Goal: Task Accomplishment & Management: Manage account settings

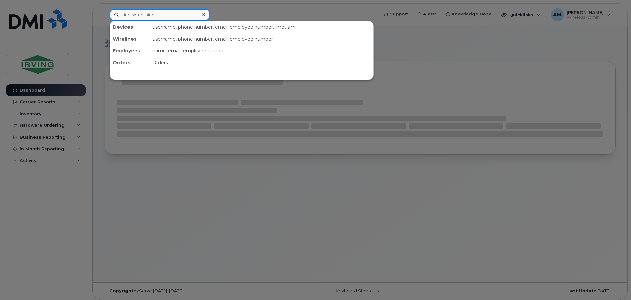
click at [129, 18] on input at bounding box center [160, 15] width 100 height 12
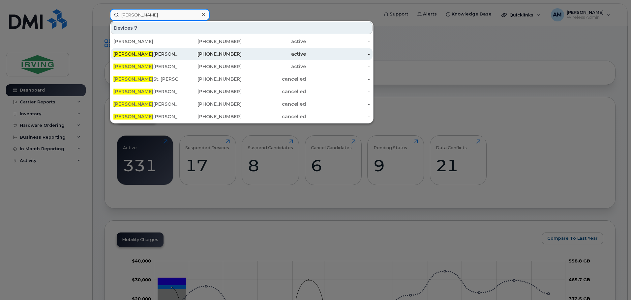
type input "Paul"
click at [137, 51] on div "Paul Leonard" at bounding box center [145, 54] width 64 height 7
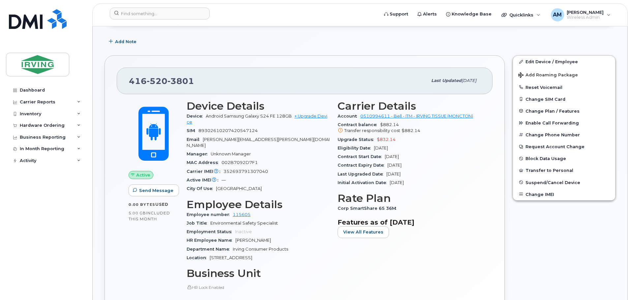
scroll to position [99, 0]
click at [538, 62] on link "Edit Device / Employee" at bounding box center [564, 62] width 102 height 12
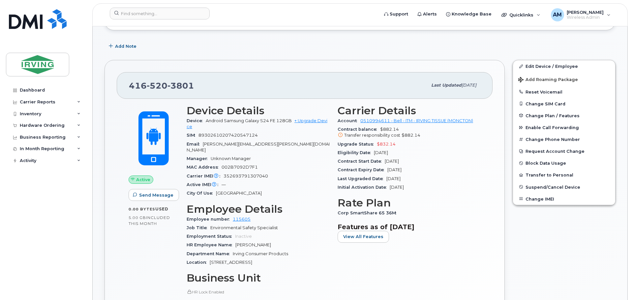
scroll to position [99, 0]
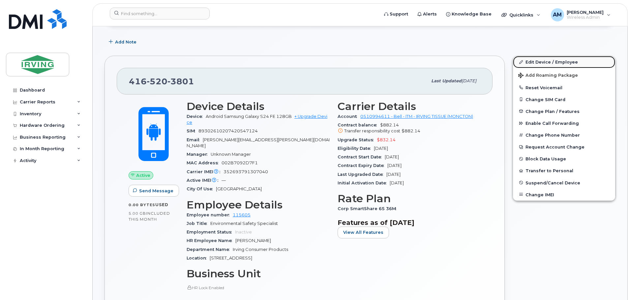
click at [553, 62] on link "Edit Device / Employee" at bounding box center [564, 62] width 102 height 12
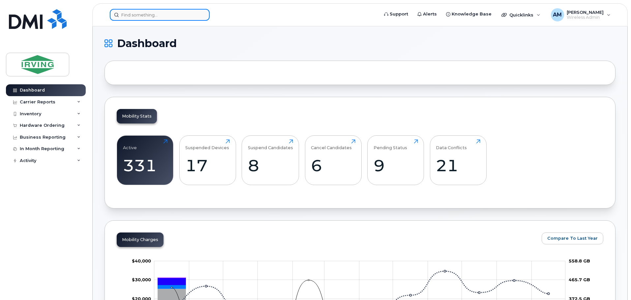
click at [149, 16] on input at bounding box center [160, 15] width 100 height 12
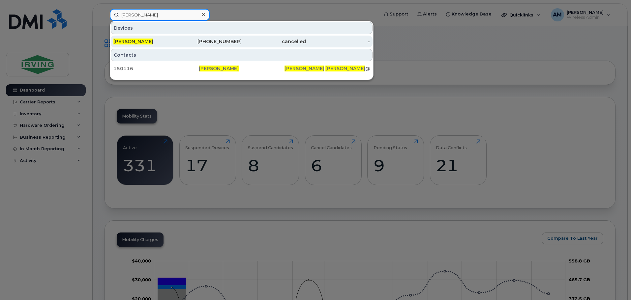
type input "sarah sorensen"
click at [153, 41] on span "SARAH SORENSEN" at bounding box center [133, 42] width 40 height 6
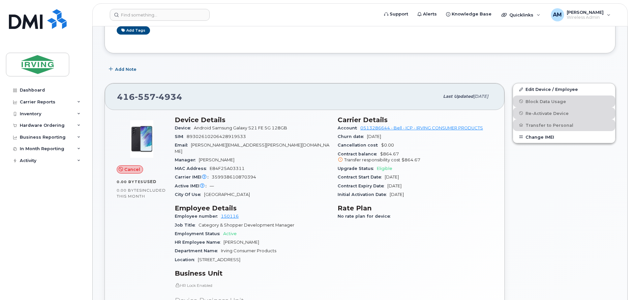
scroll to position [132, 0]
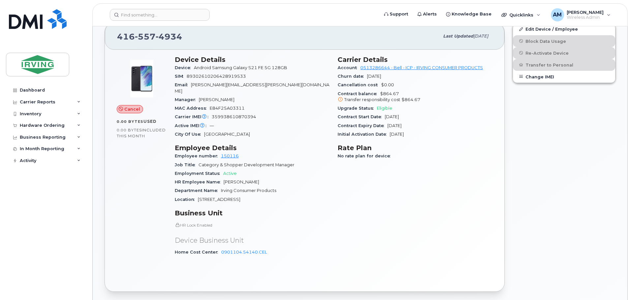
drag, startPoint x: 264, startPoint y: 246, endPoint x: 169, endPoint y: 250, distance: 94.7
click at [169, 250] on div "Cancel 0.00 Bytes  used 0.00 Bytes  included this month Device Details Device A…" at bounding box center [305, 159] width 384 height 214
click at [290, 253] on div "Device Details Device Android Samsung Galaxy S21 FE 5G 128GB SIM 89302610206428…" at bounding box center [252, 159] width 163 height 214
drag, startPoint x: 268, startPoint y: 246, endPoint x: 167, endPoint y: 250, distance: 100.7
click at [167, 250] on div "Cancel 0.00 Bytes  used 0.00 Bytes  included this month Device Details Device A…" at bounding box center [305, 159] width 384 height 214
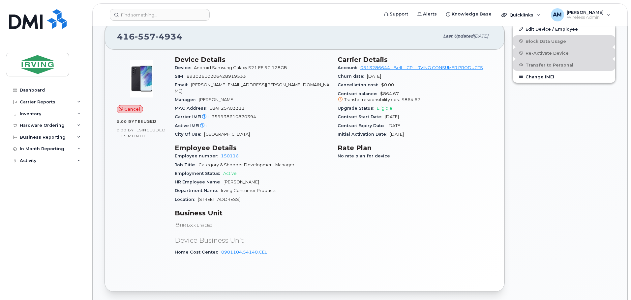
click at [297, 249] on div "Home Cost Center 0901104.54140.CEL" at bounding box center [252, 252] width 155 height 9
drag, startPoint x: 267, startPoint y: 245, endPoint x: 175, endPoint y: 249, distance: 92.1
click at [175, 249] on div "Home Cost Center 0901104.54140.CEL" at bounding box center [252, 252] width 155 height 9
copy div "Home Cost Center 0901104.54140.CEL"
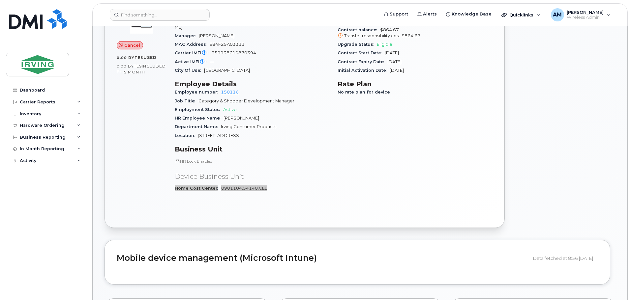
scroll to position [198, 0]
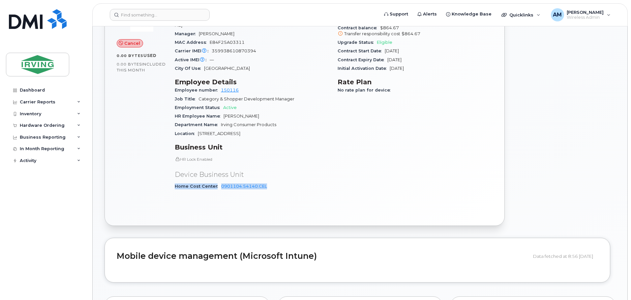
click at [293, 185] on div "Home Cost Center 0901104.54140.CEL" at bounding box center [252, 186] width 155 height 9
drag, startPoint x: 269, startPoint y: 181, endPoint x: 220, endPoint y: 179, distance: 48.8
click at [220, 182] on div "Home Cost Center 0901104.54140.CEL" at bounding box center [252, 186] width 155 height 9
copy link "0901104.54140.CEL"
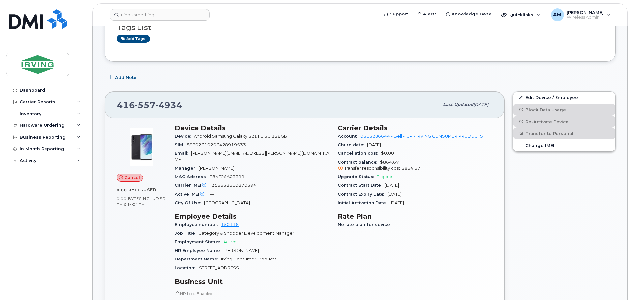
scroll to position [66, 0]
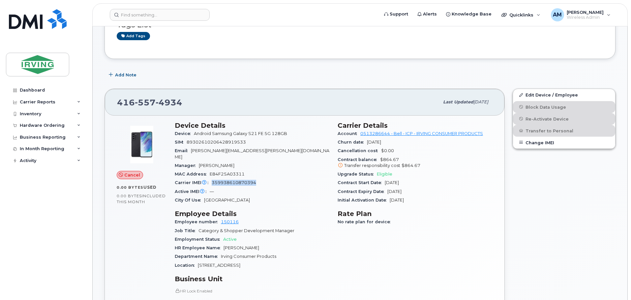
drag, startPoint x: 258, startPoint y: 177, endPoint x: 211, endPoint y: 178, distance: 46.5
click at [211, 179] on div "Carrier IMEI Carrier IMEI is reported during the last billing cycle or change o…" at bounding box center [252, 183] width 155 height 9
copy span "359938610870394"
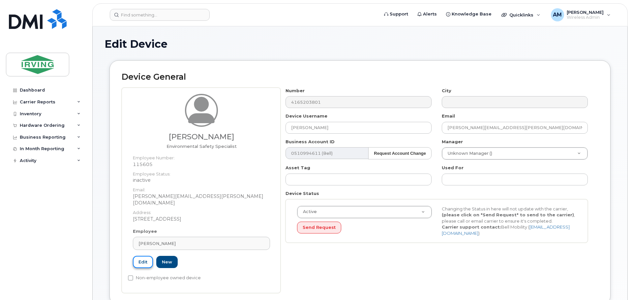
click at [138, 256] on link "Edit" at bounding box center [143, 262] width 20 height 12
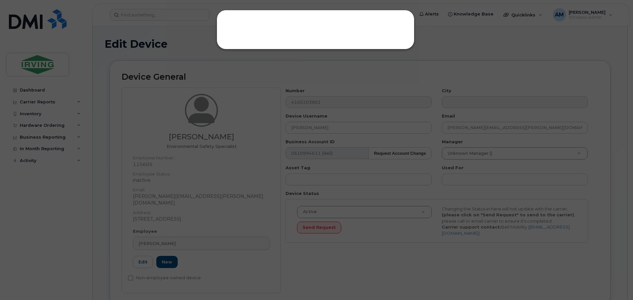
click at [140, 256] on div at bounding box center [316, 150] width 633 height 300
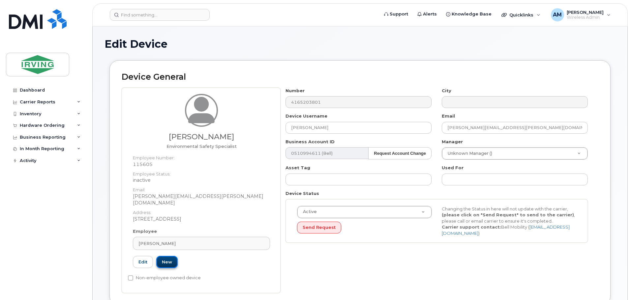
click at [170, 257] on link "New" at bounding box center [166, 262] width 21 height 12
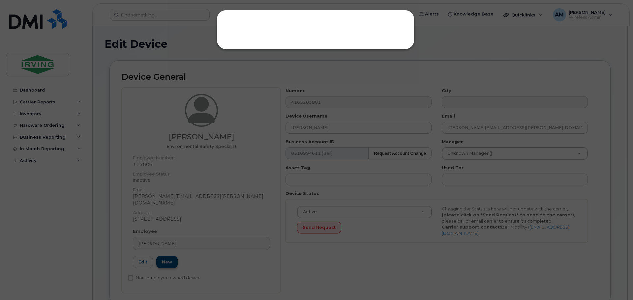
click at [170, 257] on div at bounding box center [316, 150] width 633 height 300
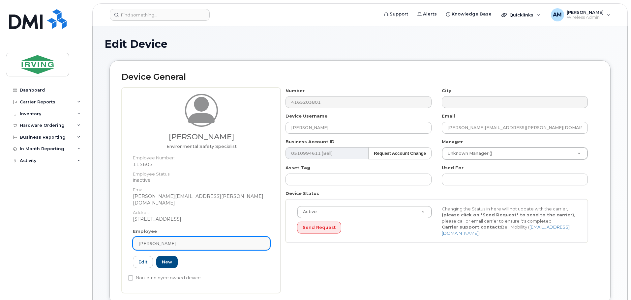
click at [171, 241] on div "[PERSON_NAME]" at bounding box center [202, 244] width 126 height 6
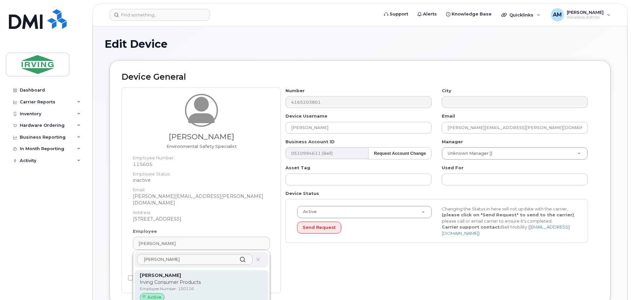
type input "sarah sorensen"
click at [155, 294] on span "Active" at bounding box center [154, 297] width 14 height 6
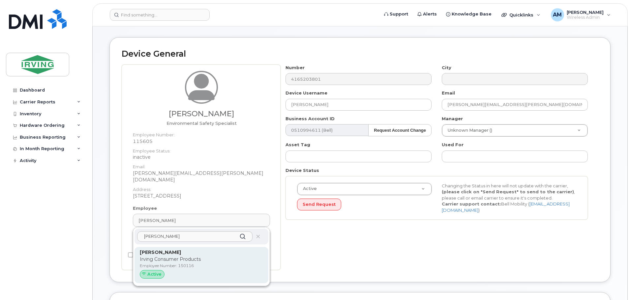
scroll to position [33, 0]
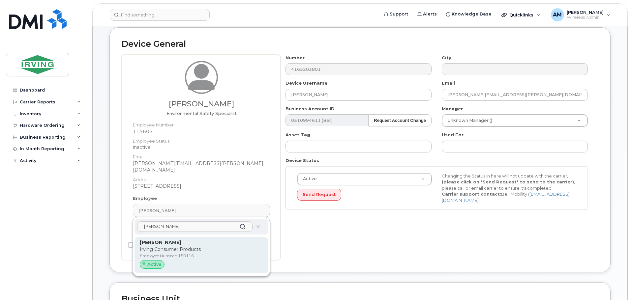
click at [148, 262] on span "Active" at bounding box center [154, 265] width 14 height 6
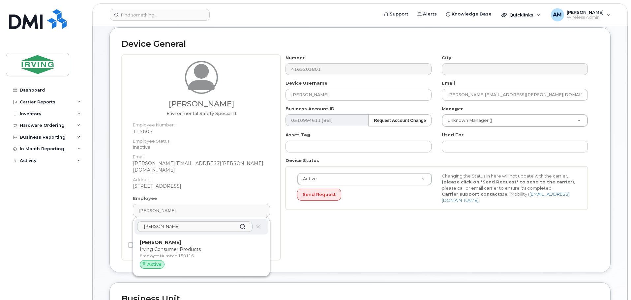
click at [240, 222] on icon at bounding box center [243, 227] width 10 height 10
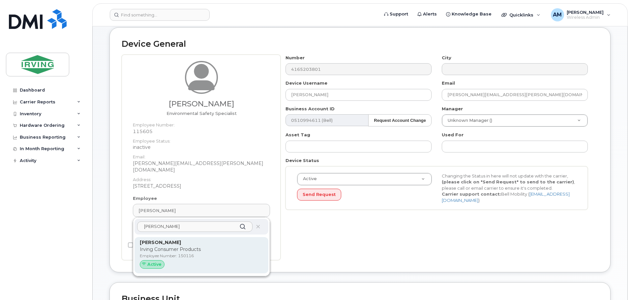
click at [152, 261] on div "Active" at bounding box center [152, 265] width 25 height 9
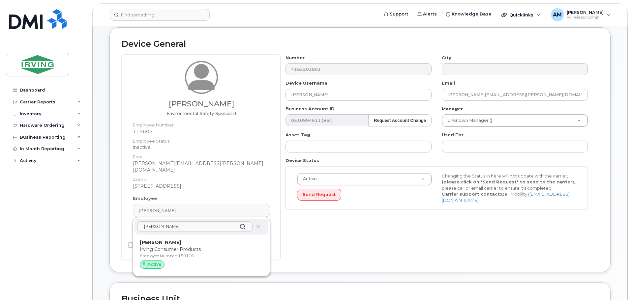
click at [308, 250] on div "Number 4165203801 City Device Username Paul Leonard Email leonard.paul@irvingti…" at bounding box center [440, 158] width 318 height 206
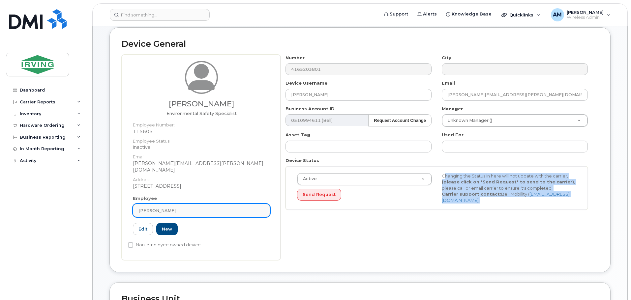
click at [186, 208] on div "[PERSON_NAME]" at bounding box center [202, 211] width 126 height 6
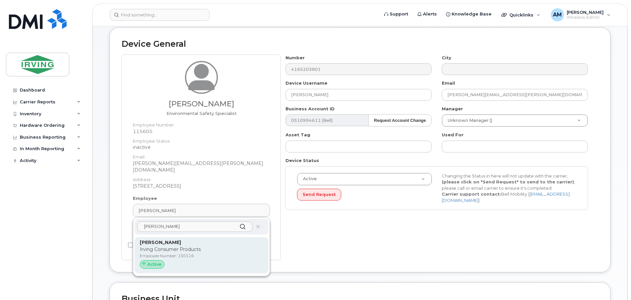
click at [160, 262] on span "Active" at bounding box center [154, 265] width 14 height 6
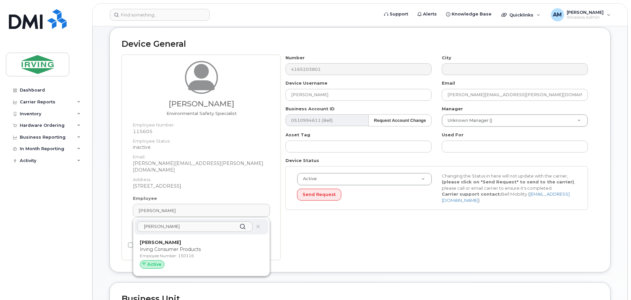
click at [369, 238] on div "Number 4165203801 City Device Username Paul Leonard Email leonard.paul@irvingti…" at bounding box center [440, 158] width 318 height 206
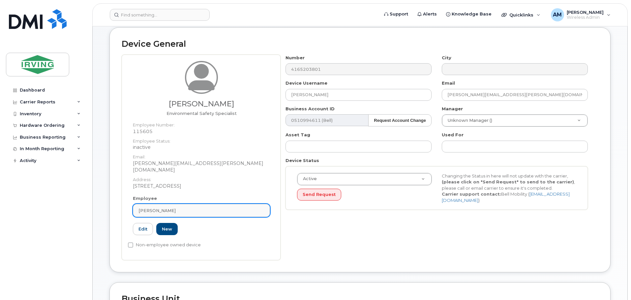
click at [185, 208] on div "[PERSON_NAME]" at bounding box center [202, 211] width 126 height 6
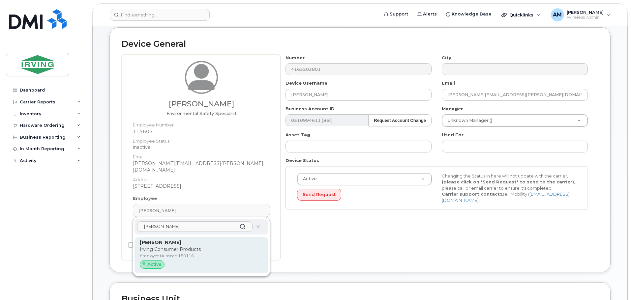
click at [175, 240] on strong "[PERSON_NAME]" at bounding box center [160, 243] width 41 height 6
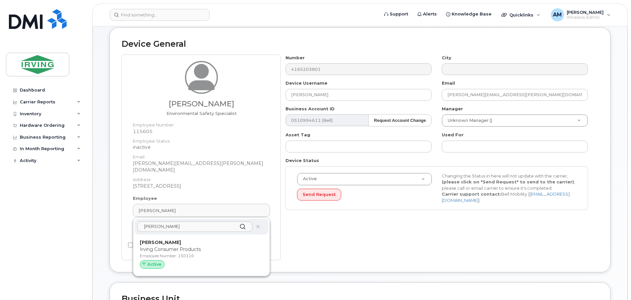
type input "150116"
type input "[PERSON_NAME]"
type input "[PERSON_NAME][EMAIL_ADDRESS][PERSON_NAME][DOMAIN_NAME]"
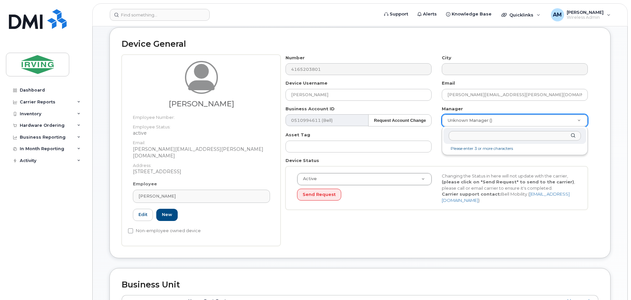
click at [493, 137] on input "text" at bounding box center [515, 136] width 132 height 10
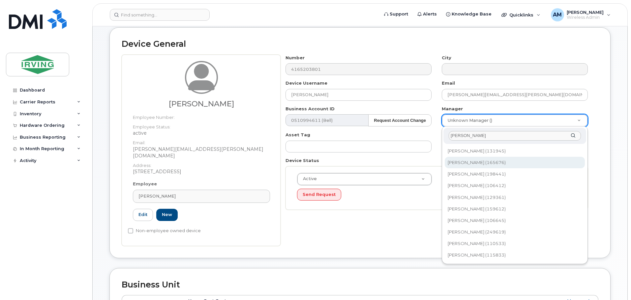
type input "Julie"
type input "1484573"
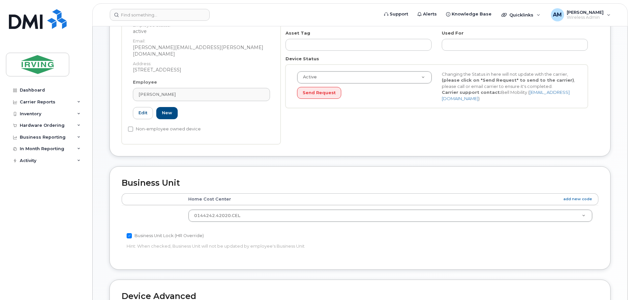
scroll to position [198, 0]
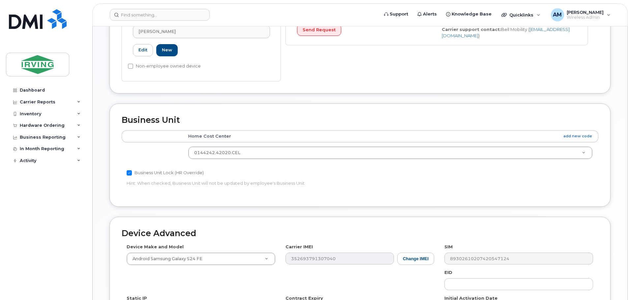
click at [130, 170] on input "Business Unit Lock (HR Override)" at bounding box center [129, 172] width 5 height 5
checkbox input "false"
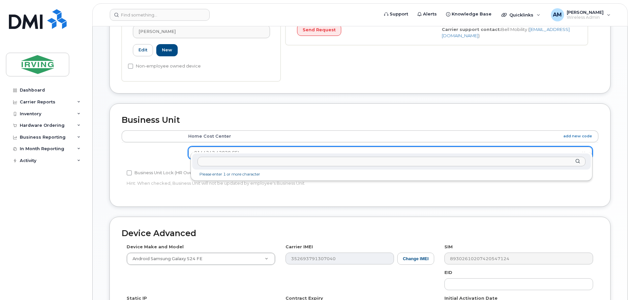
click at [236, 162] on input "text" at bounding box center [392, 162] width 388 height 10
click at [208, 161] on input "text" at bounding box center [392, 162] width 388 height 10
paste input "0901104.54140.CEL"
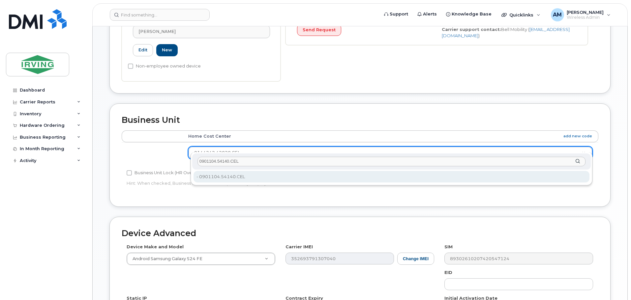
type input "0901104.54140.CEL"
type input "4316275"
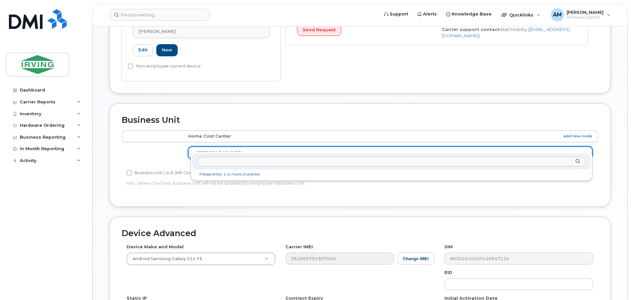
click at [248, 160] on input "text" at bounding box center [392, 162] width 388 height 10
paste input "0901104.54140.CEL"
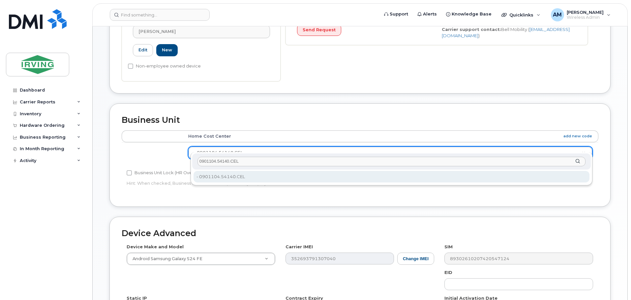
type input "0901104.54140.CEL"
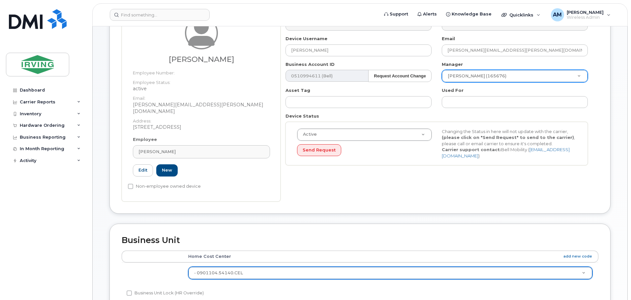
scroll to position [66, 0]
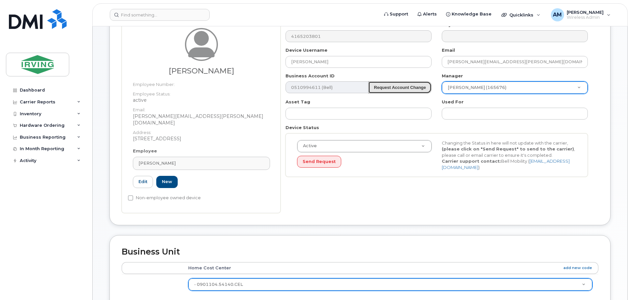
click at [393, 89] on strong "Request Account Change" at bounding box center [400, 87] width 52 height 5
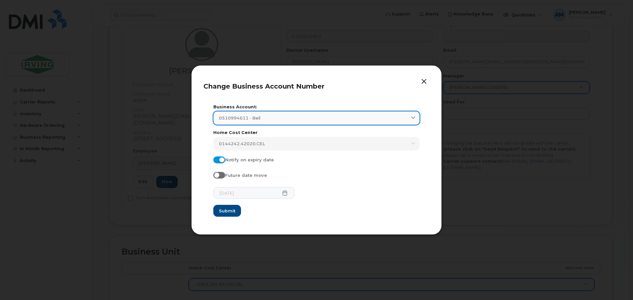
click at [401, 116] on div "0510994611 - Bell" at bounding box center [316, 118] width 195 height 6
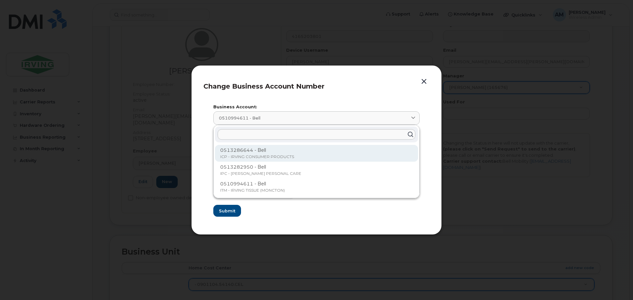
click at [259, 153] on p "0513286644 - Bell" at bounding box center [316, 150] width 193 height 7
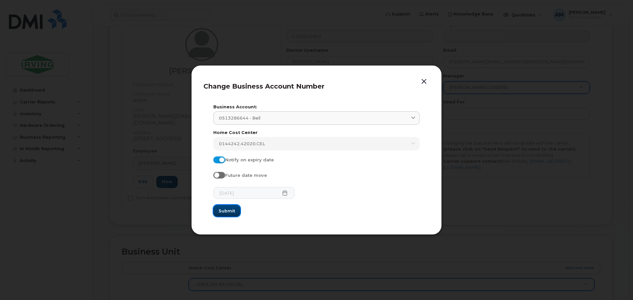
click at [229, 213] on span "Submit" at bounding box center [227, 211] width 16 height 6
type input "0513286644 (Bell)"
type input "11290"
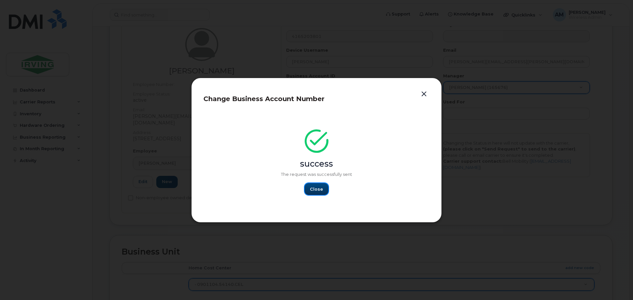
click at [310, 188] on button "Close" at bounding box center [317, 189] width 24 height 12
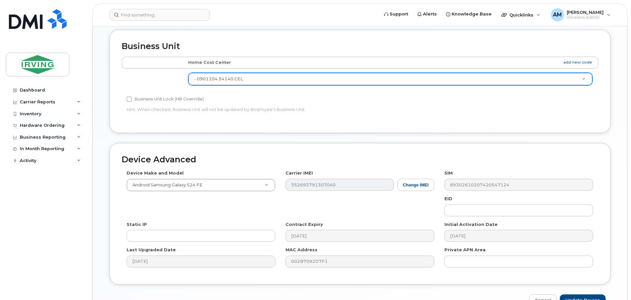
scroll to position [305, 0]
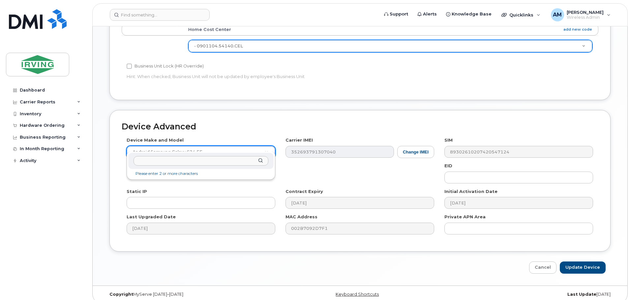
click at [189, 160] on input "text" at bounding box center [201, 161] width 135 height 10
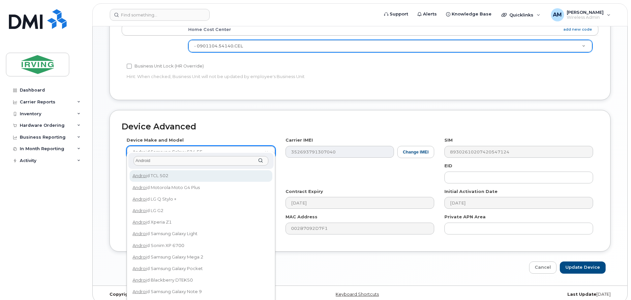
type input "Android"
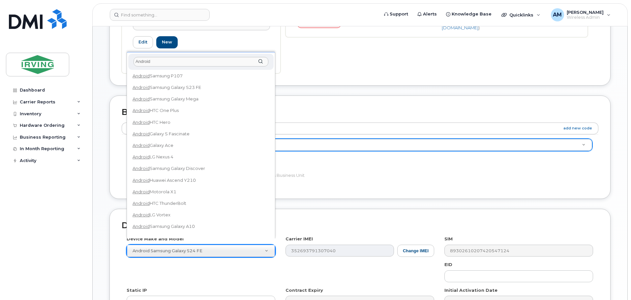
scroll to position [171, 0]
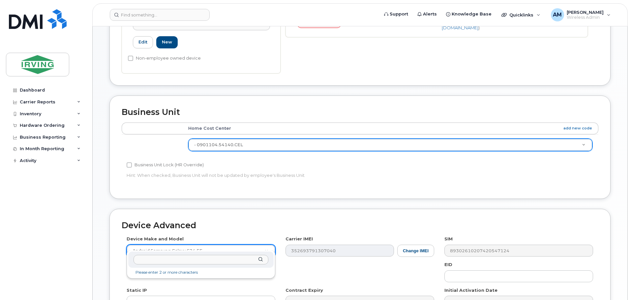
click at [224, 261] on input "text" at bounding box center [201, 260] width 135 height 10
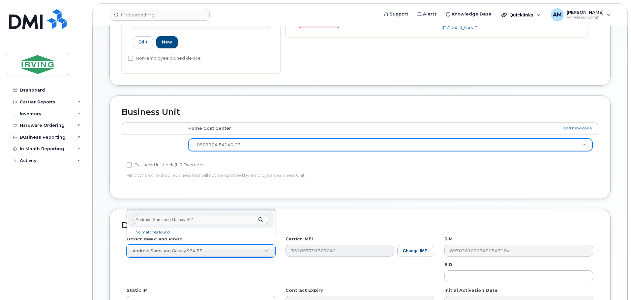
type input "Android Samsung Galaxy S21"
click at [199, 221] on input "Android Samsung Galaxy S21" at bounding box center [201, 220] width 135 height 10
click at [164, 234] on li "No matches found" at bounding box center [201, 232] width 143 height 7
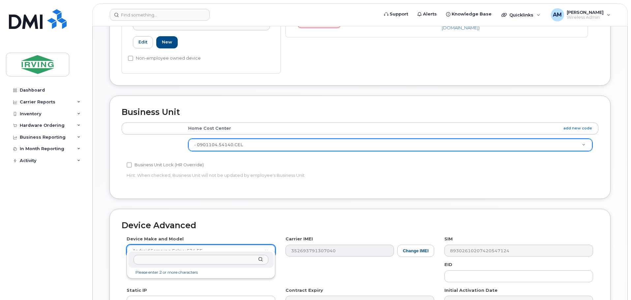
click at [170, 263] on input "text" at bounding box center [201, 260] width 135 height 10
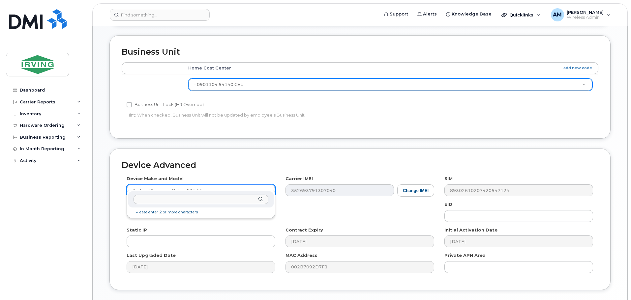
scroll to position [305, 0]
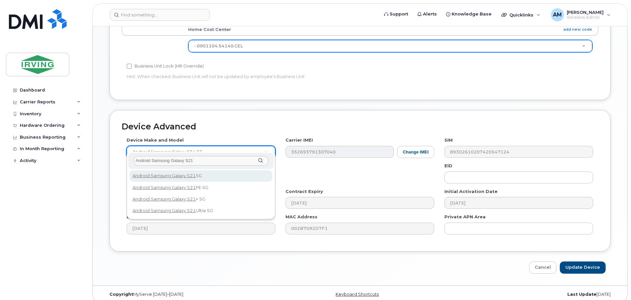
click at [199, 160] on input "Android Samsung Galaxy S21" at bounding box center [201, 161] width 135 height 10
type input "Android Samsung Galaxy S21 FE"
select select "2676"
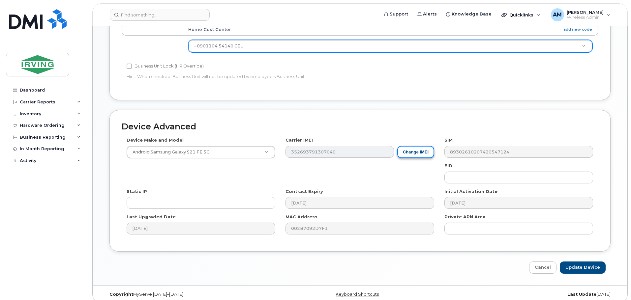
click at [415, 148] on button "Change IMEI" at bounding box center [415, 152] width 37 height 12
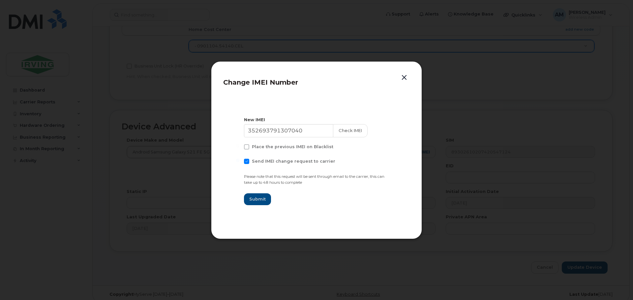
click at [406, 78] on button "button" at bounding box center [404, 77] width 10 height 9
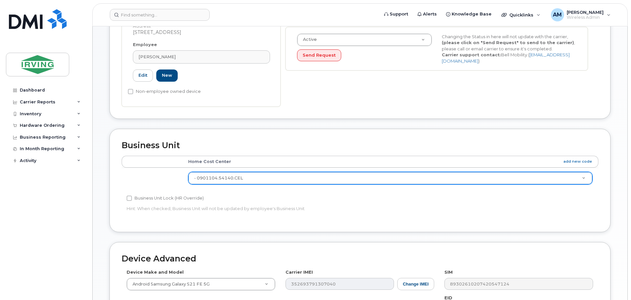
scroll to position [272, 0]
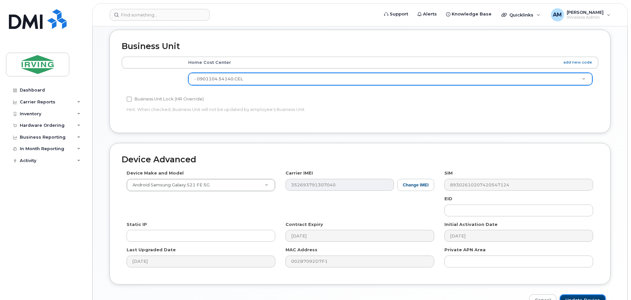
click at [590, 296] on input "Update Device" at bounding box center [583, 301] width 46 height 12
type input "Saving..."
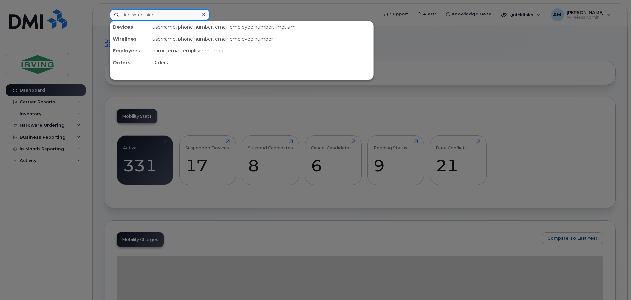
click at [154, 12] on input at bounding box center [160, 15] width 100 height 12
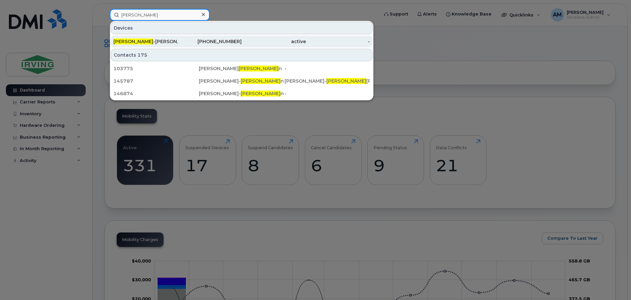
type input "[PERSON_NAME]"
click at [149, 39] on div "Julie -Anne Dougherty" at bounding box center [145, 41] width 64 height 7
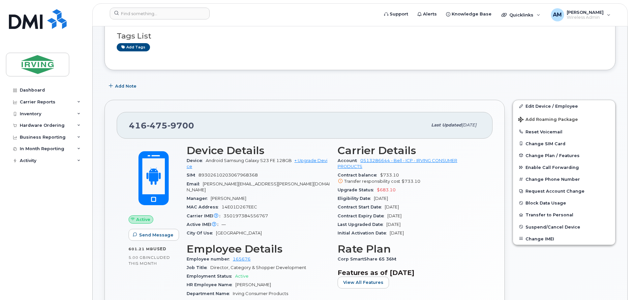
scroll to position [33, 0]
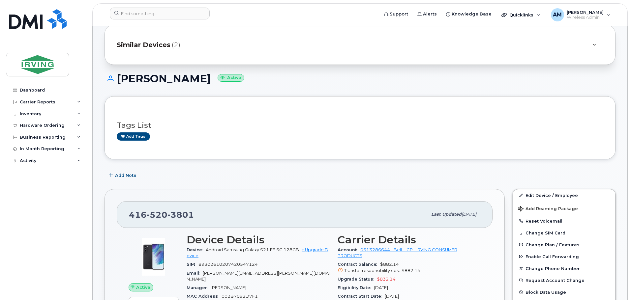
scroll to position [33, 0]
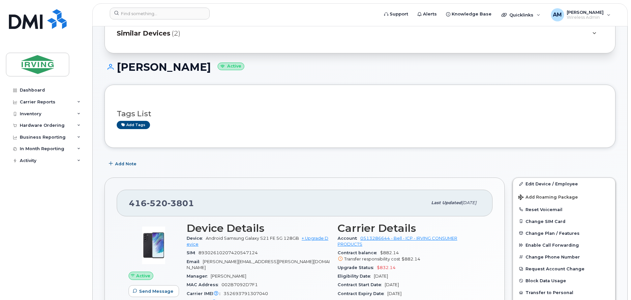
click at [158, 32] on span "Similar Devices" at bounding box center [144, 34] width 54 height 10
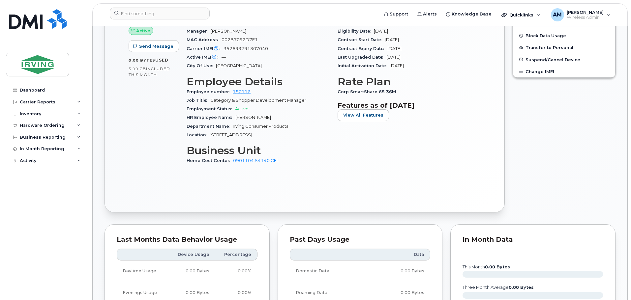
scroll to position [330, 0]
